Goal: Find specific page/section: Find specific page/section

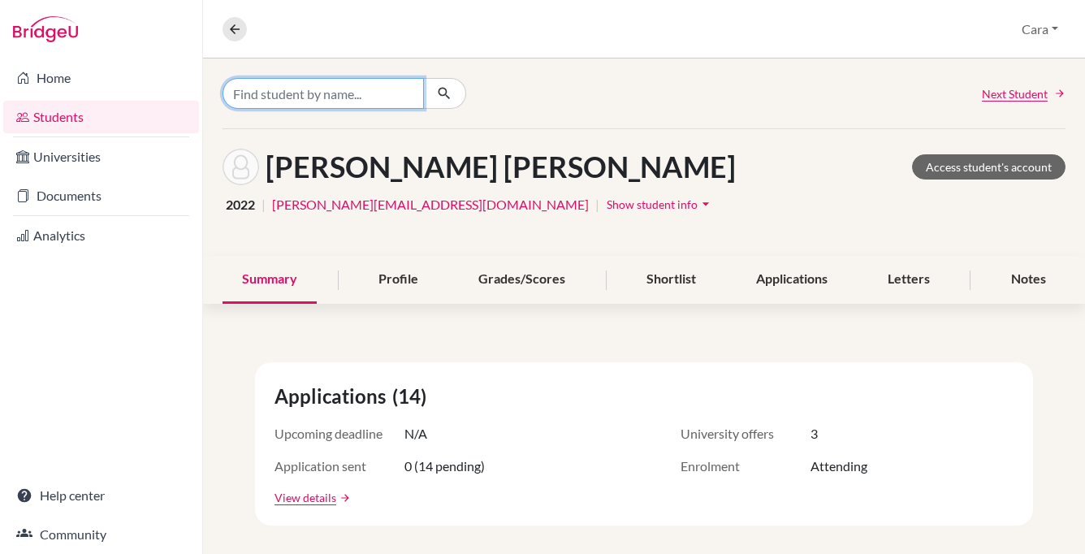
click at [300, 100] on input "Find student by name..." at bounding box center [323, 93] width 201 height 31
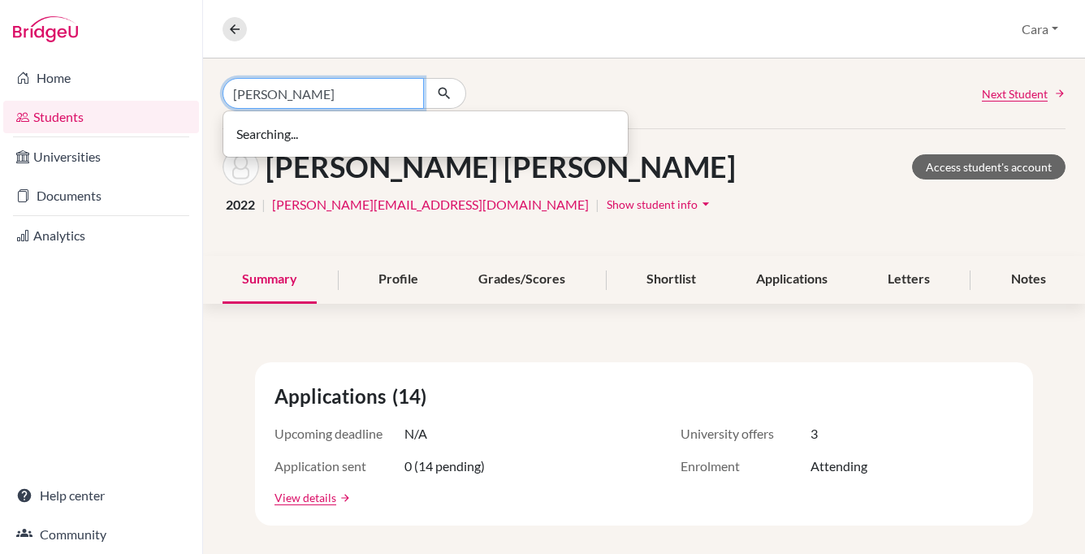
type input "[PERSON_NAME]"
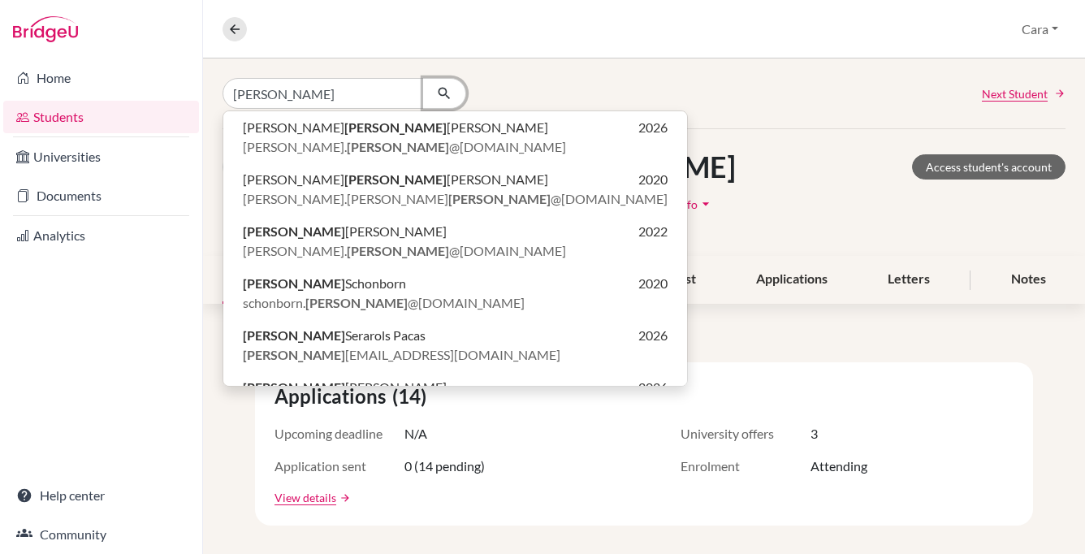
click at [445, 102] on button "button" at bounding box center [444, 93] width 43 height 31
click at [403, 93] on input "[PERSON_NAME]" at bounding box center [323, 93] width 201 height 31
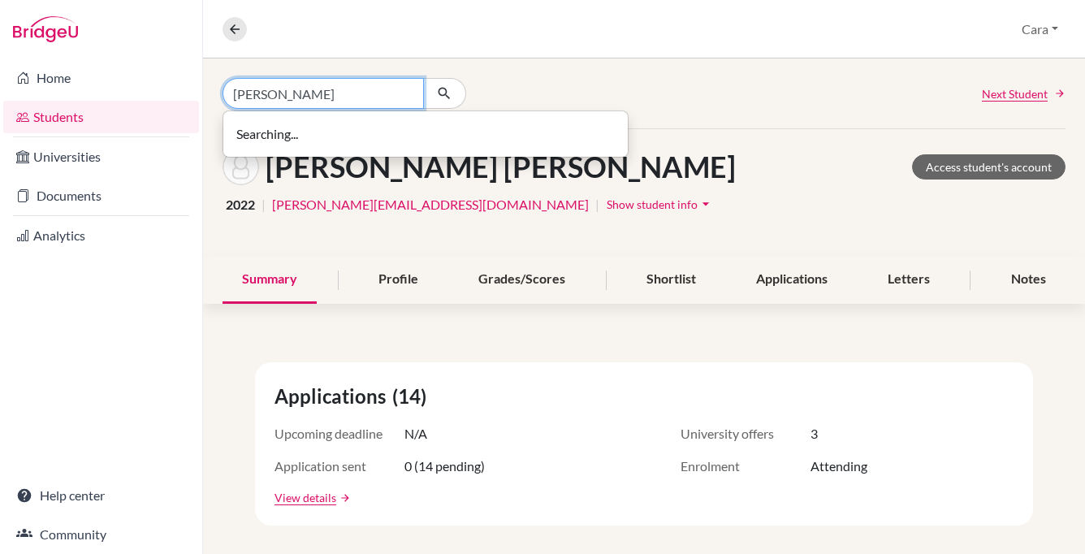
type input "[PERSON_NAME]"
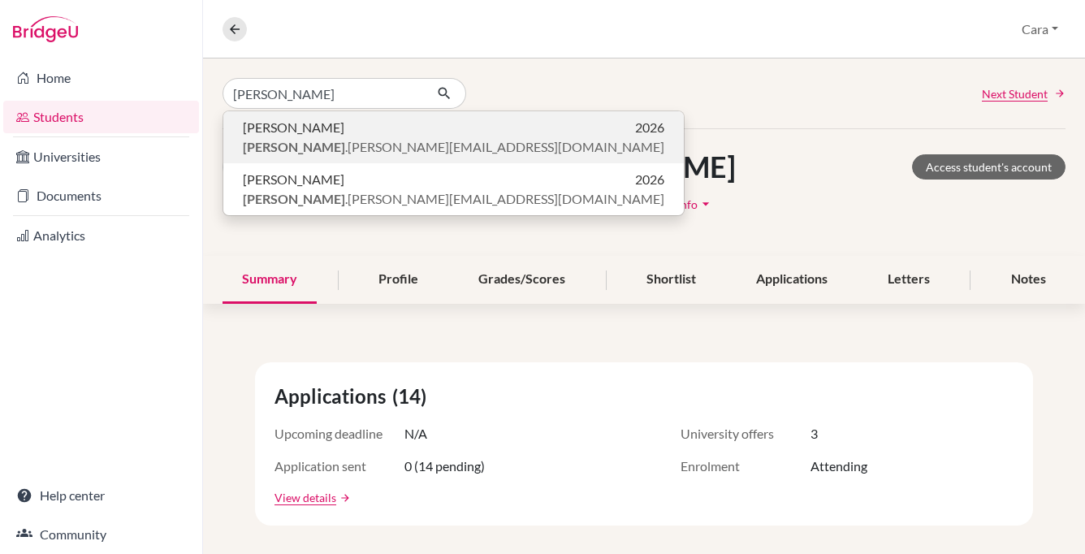
click at [397, 145] on span "[PERSON_NAME] .[PERSON_NAME][EMAIL_ADDRESS][DOMAIN_NAME]" at bounding box center [454, 146] width 422 height 19
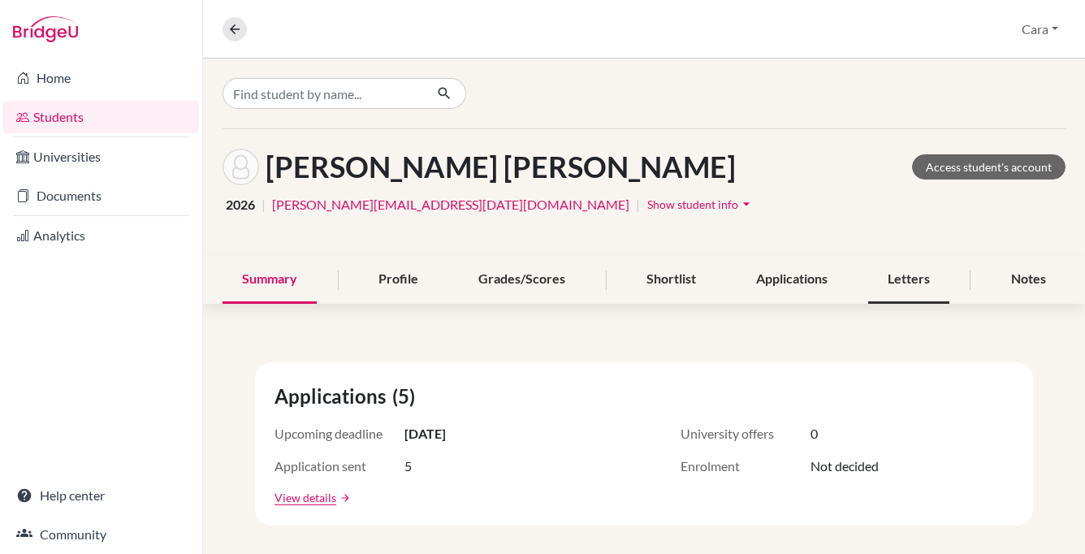
click at [934, 270] on div "Letters" at bounding box center [909, 280] width 81 height 48
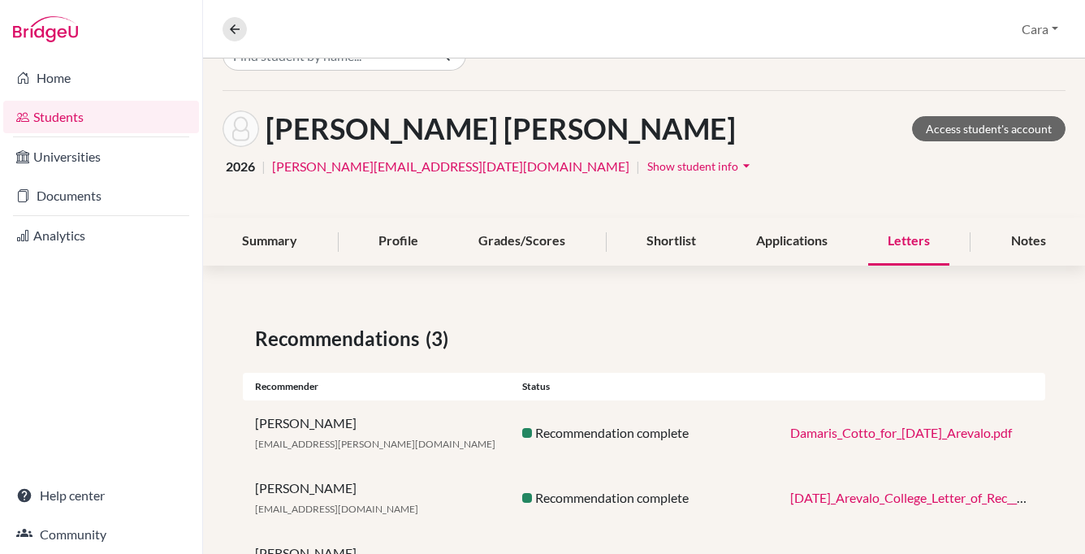
scroll to position [119, 0]
